Goal: Transaction & Acquisition: Purchase product/service

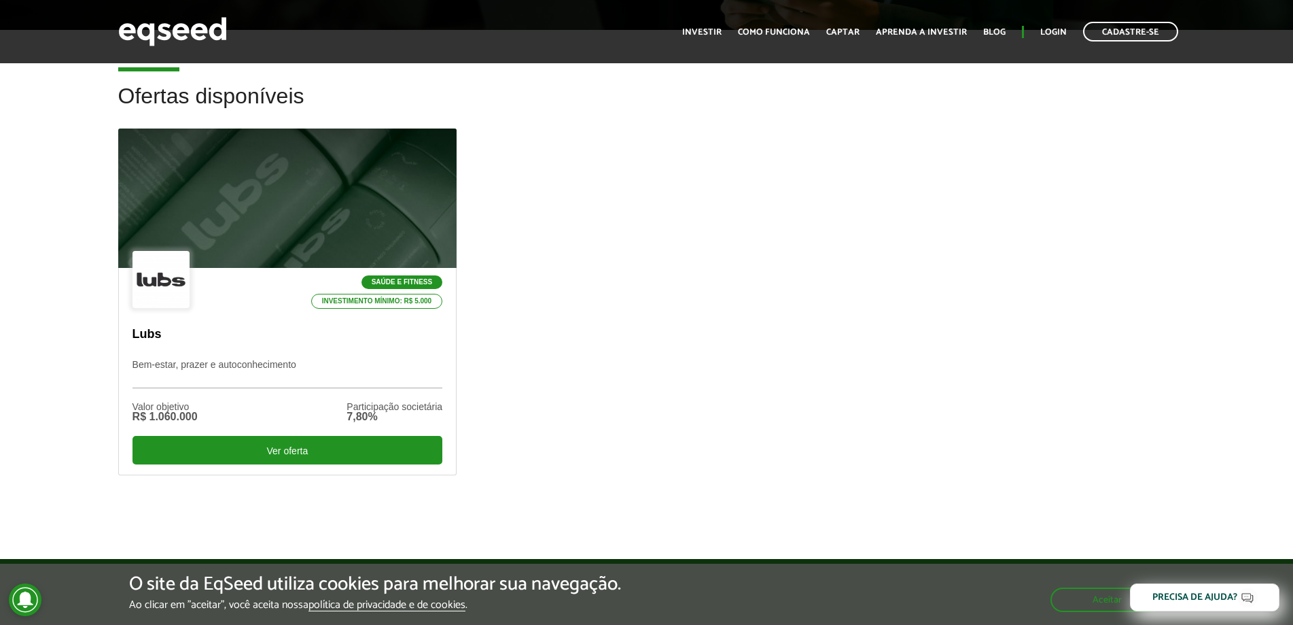
scroll to position [476, 0]
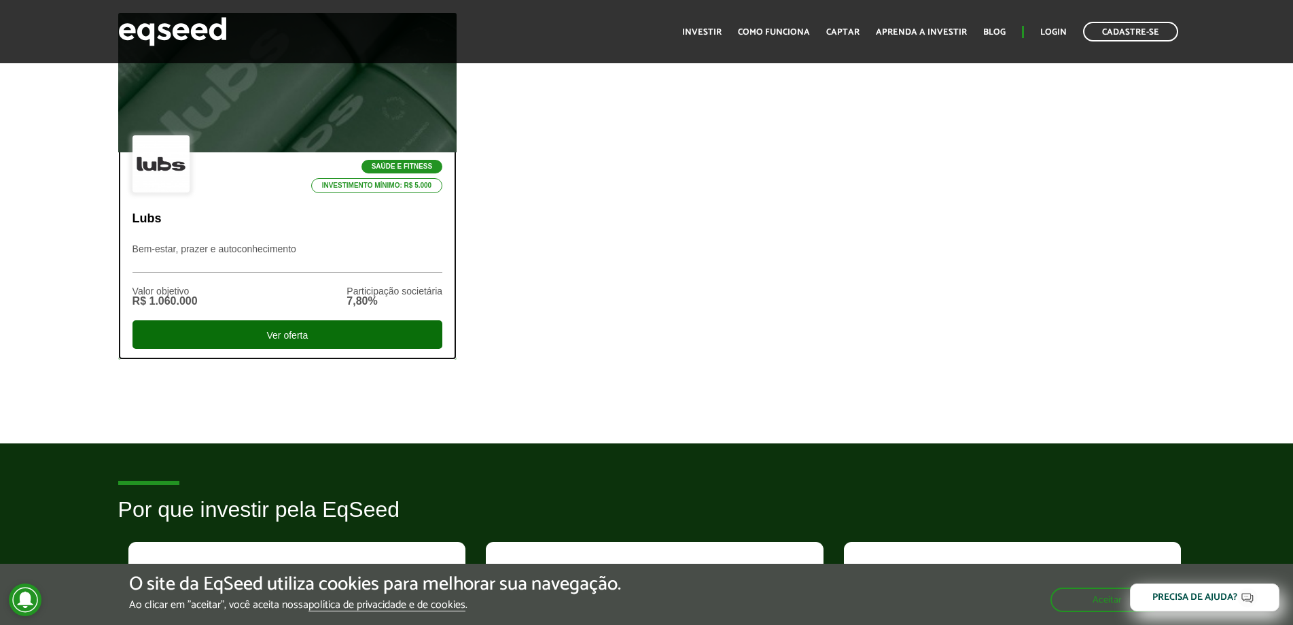
click at [306, 335] on div "Ver oferta" at bounding box center [288, 334] width 311 height 29
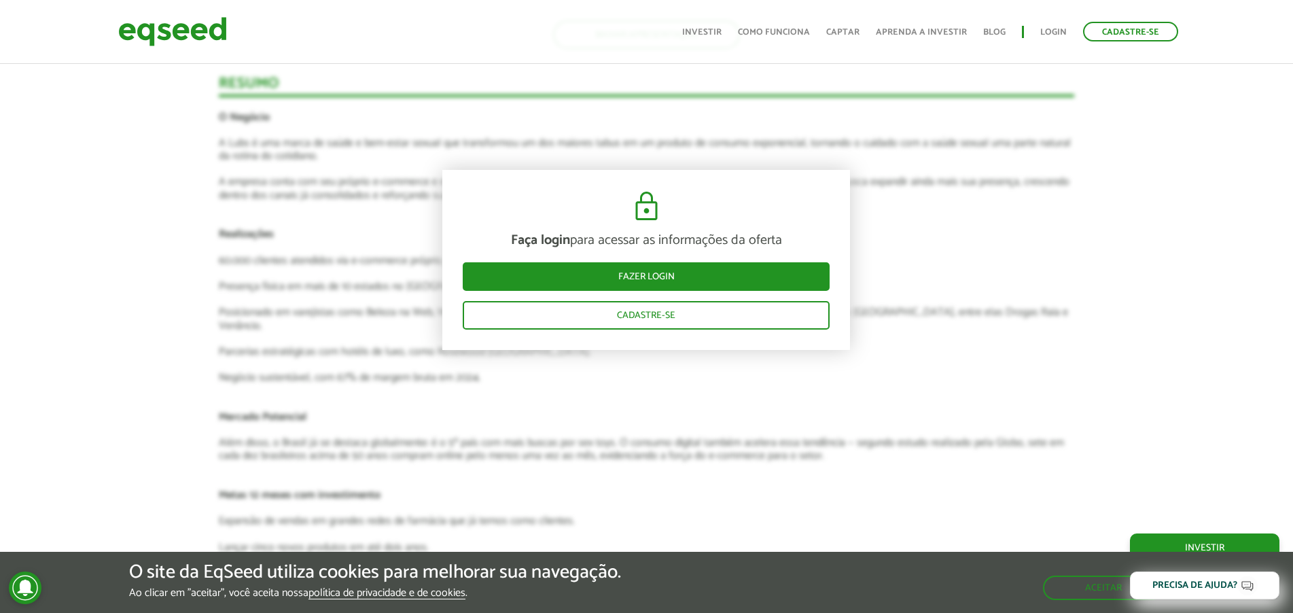
scroll to position [1835, 0]
